Goal: Task Accomplishment & Management: Manage account settings

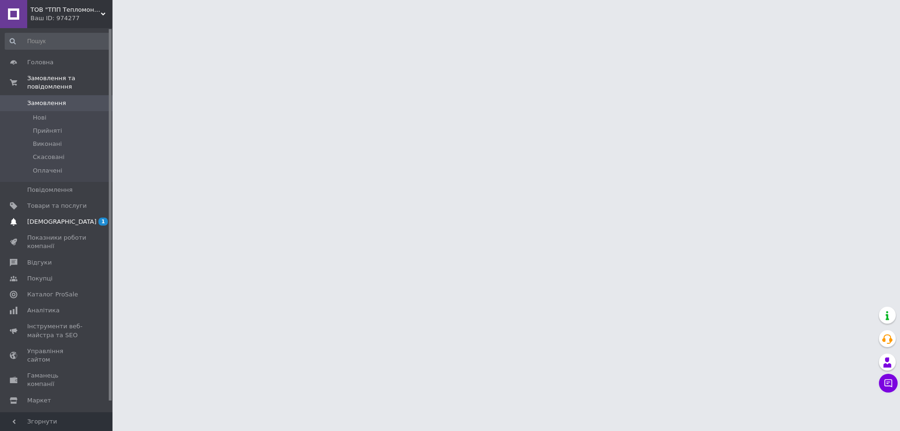
click at [45, 217] on span "[DEMOGRAPHIC_DATA]" at bounding box center [61, 221] width 69 height 8
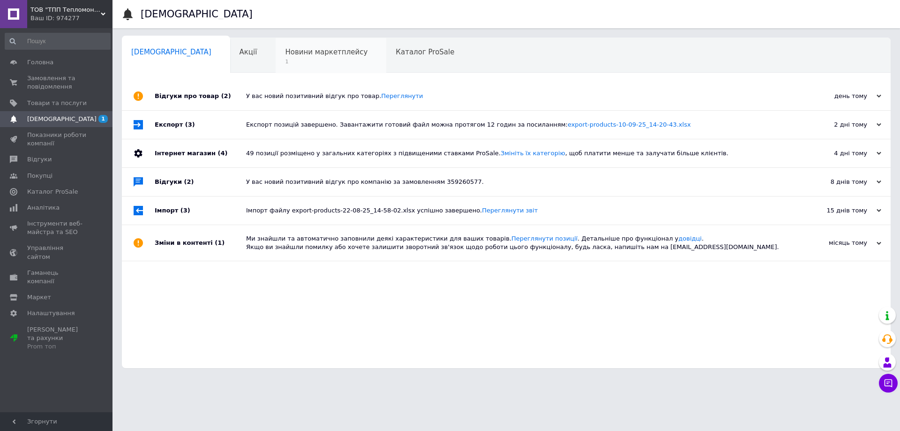
click at [285, 54] on span "Новини маркетплейсу" at bounding box center [326, 52] width 82 height 8
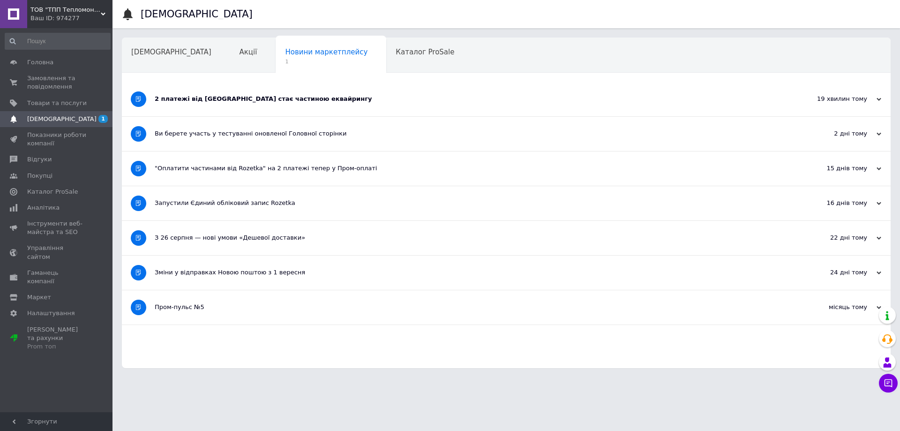
click at [183, 102] on div "2 платежі від Rozetka стає частиною еквайрингу" at bounding box center [471, 99] width 632 height 8
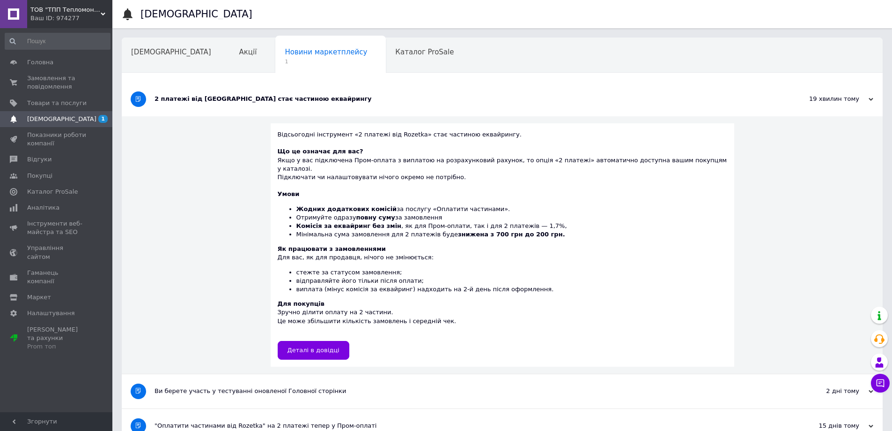
click at [183, 101] on div "2 платежі від Rozetka стає частиною еквайрингу" at bounding box center [467, 99] width 625 height 8
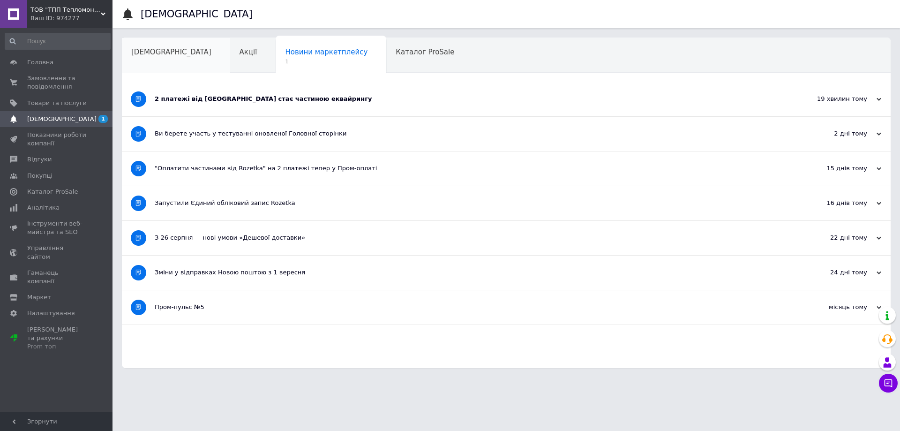
click at [158, 53] on span "[DEMOGRAPHIC_DATA]" at bounding box center [171, 52] width 80 height 8
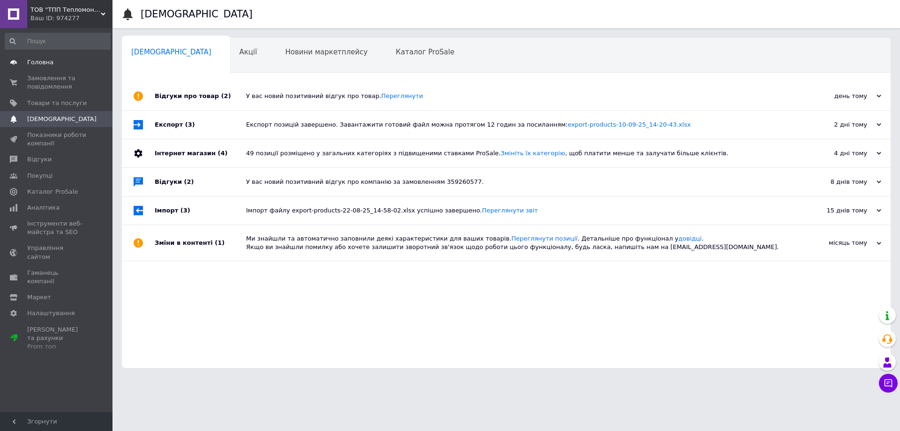
click at [50, 64] on span "Головна" at bounding box center [40, 62] width 26 height 8
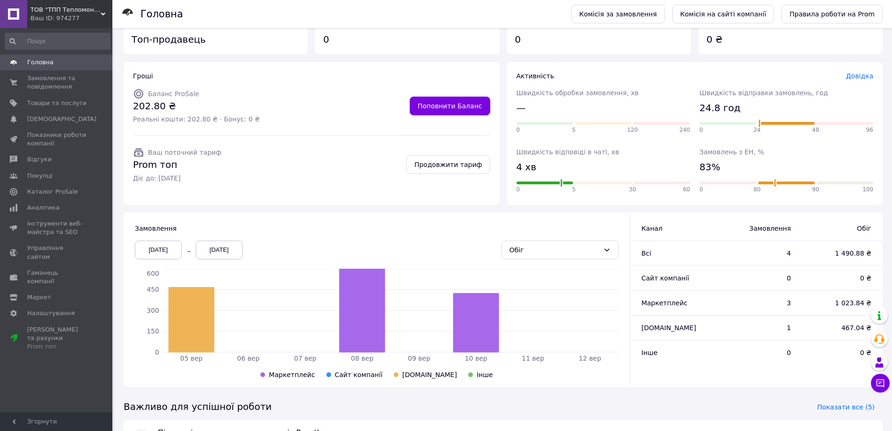
scroll to position [105, 0]
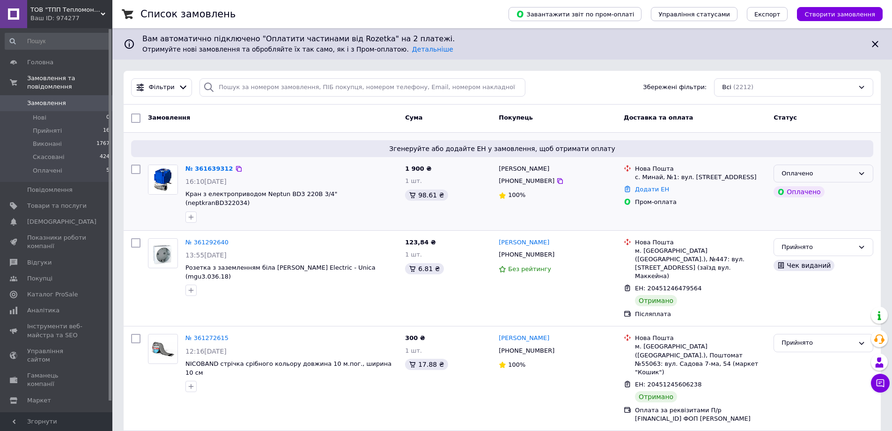
click at [801, 171] on div "Оплачено" at bounding box center [818, 174] width 73 height 10
click at [804, 190] on li "Прийнято" at bounding box center [823, 192] width 99 height 17
click at [201, 170] on link "№ 361639312" at bounding box center [210, 168] width 48 height 7
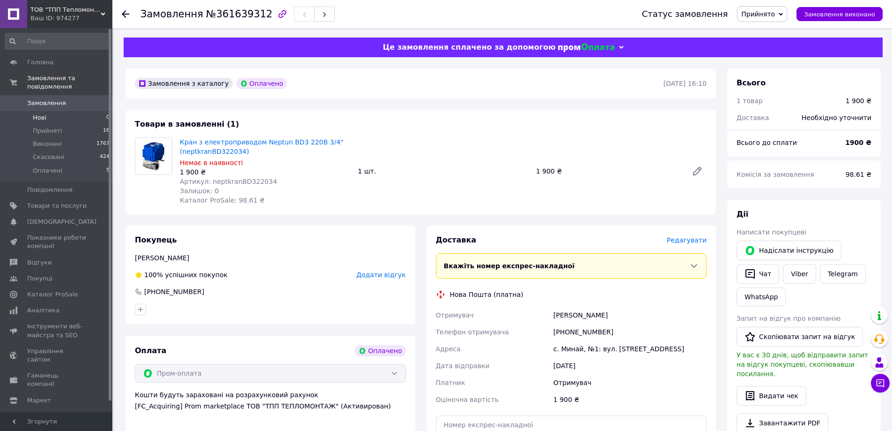
click at [48, 111] on li "Нові 0" at bounding box center [57, 117] width 115 height 13
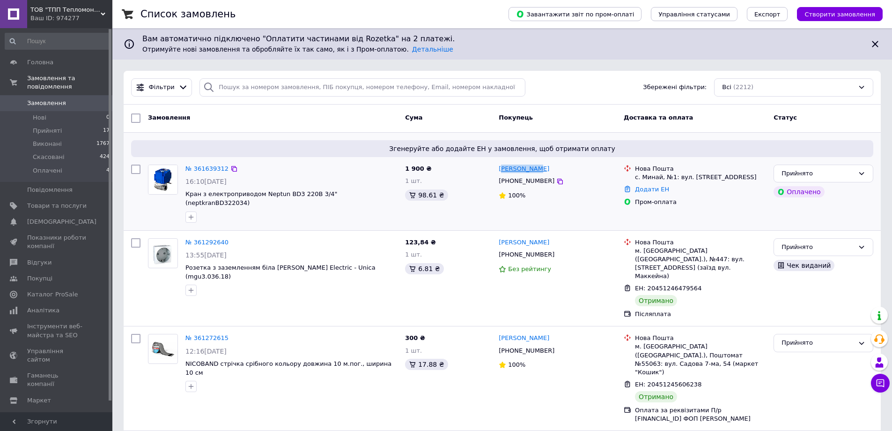
drag, startPoint x: 544, startPoint y: 168, endPoint x: 501, endPoint y: 170, distance: 43.1
click at [501, 170] on div "Томаш Дешко" at bounding box center [557, 169] width 119 height 11
click at [556, 166] on div "Томаш Дешко" at bounding box center [557, 169] width 119 height 11
drag, startPoint x: 546, startPoint y: 171, endPoint x: 499, endPoint y: 171, distance: 46.9
click at [499, 171] on div "Томаш Дешко" at bounding box center [557, 169] width 119 height 11
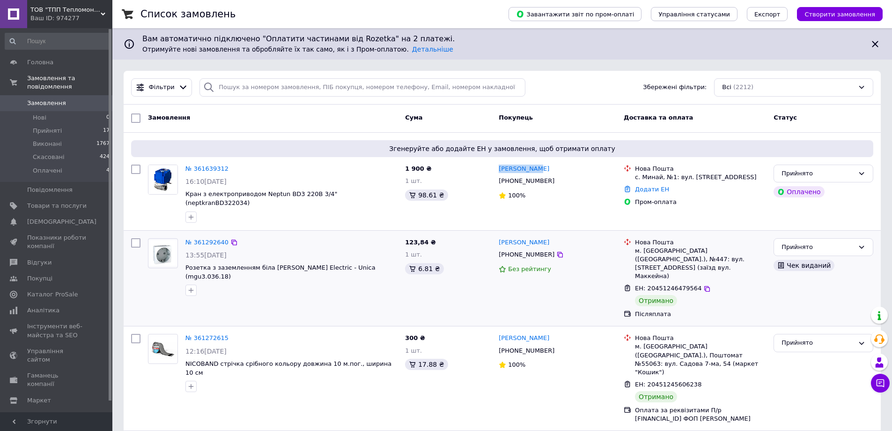
copy link "Томаш Дешко"
click at [557, 184] on icon at bounding box center [560, 181] width 7 height 7
click at [52, 201] on span "Товари та послуги" at bounding box center [56, 205] width 59 height 8
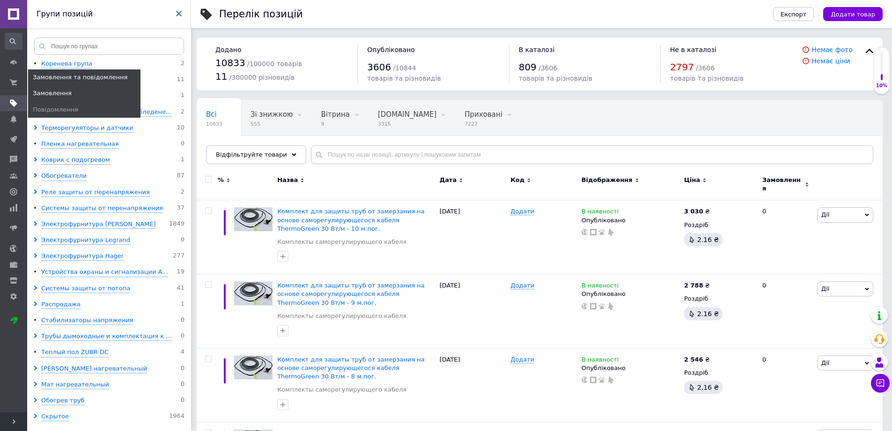
click at [48, 95] on span "Замовлення" at bounding box center [52, 93] width 39 height 8
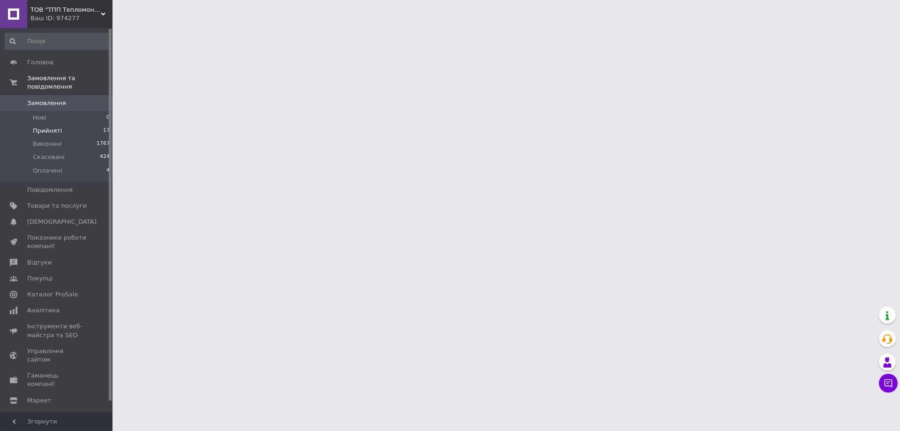
click at [40, 126] on span "Прийняті" at bounding box center [47, 130] width 29 height 8
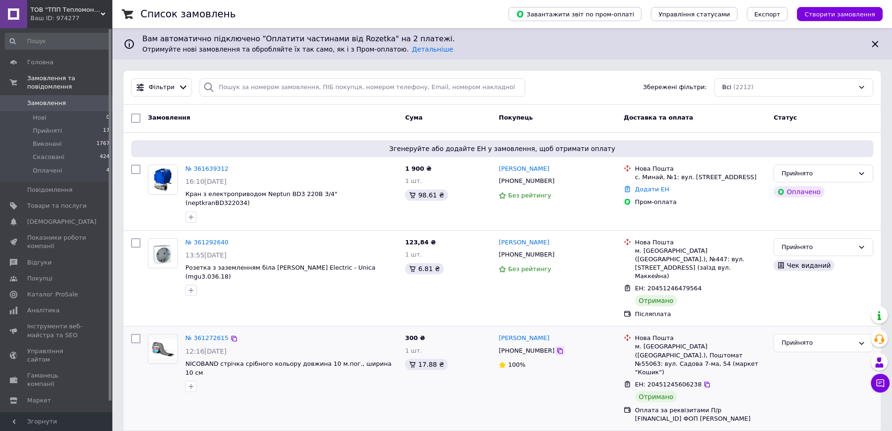
click at [557, 347] on icon at bounding box center [560, 350] width 7 height 7
